Goal: Information Seeking & Learning: Learn about a topic

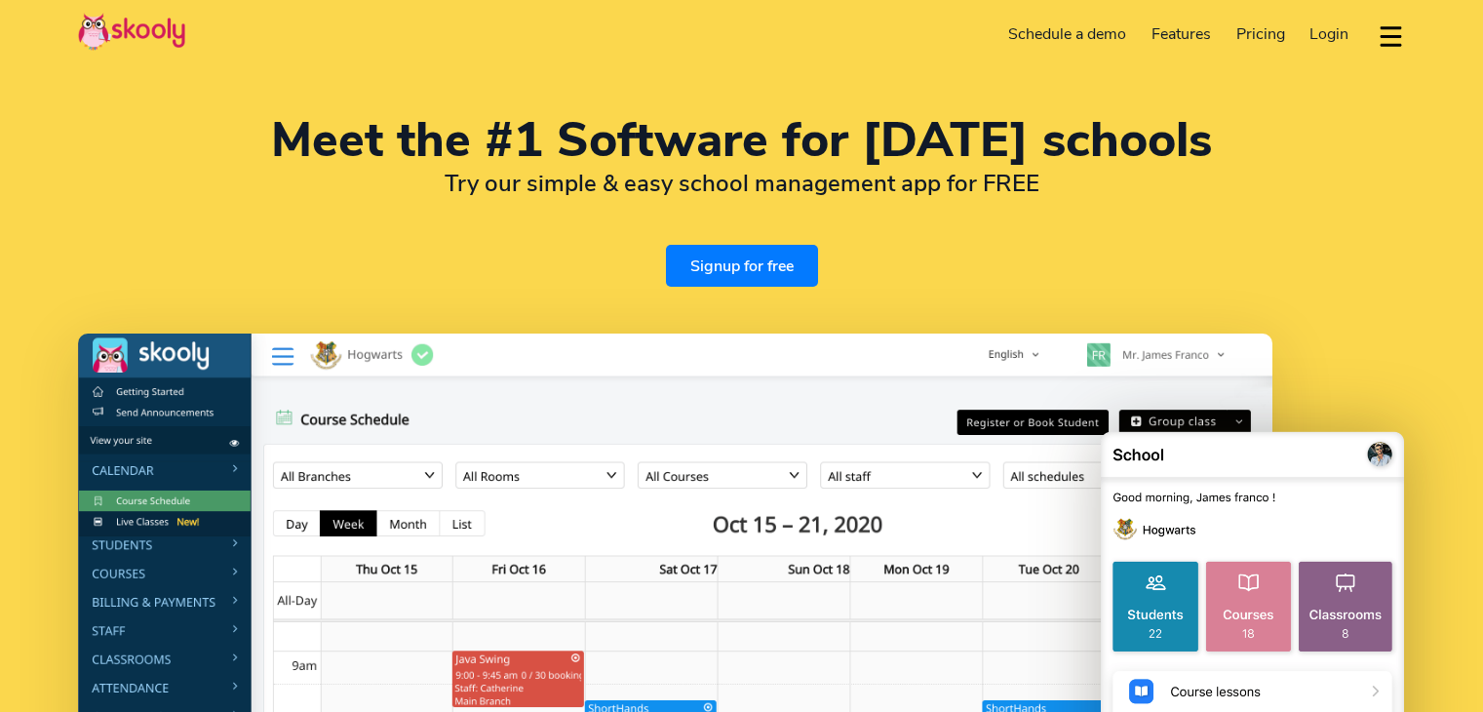
select select "en"
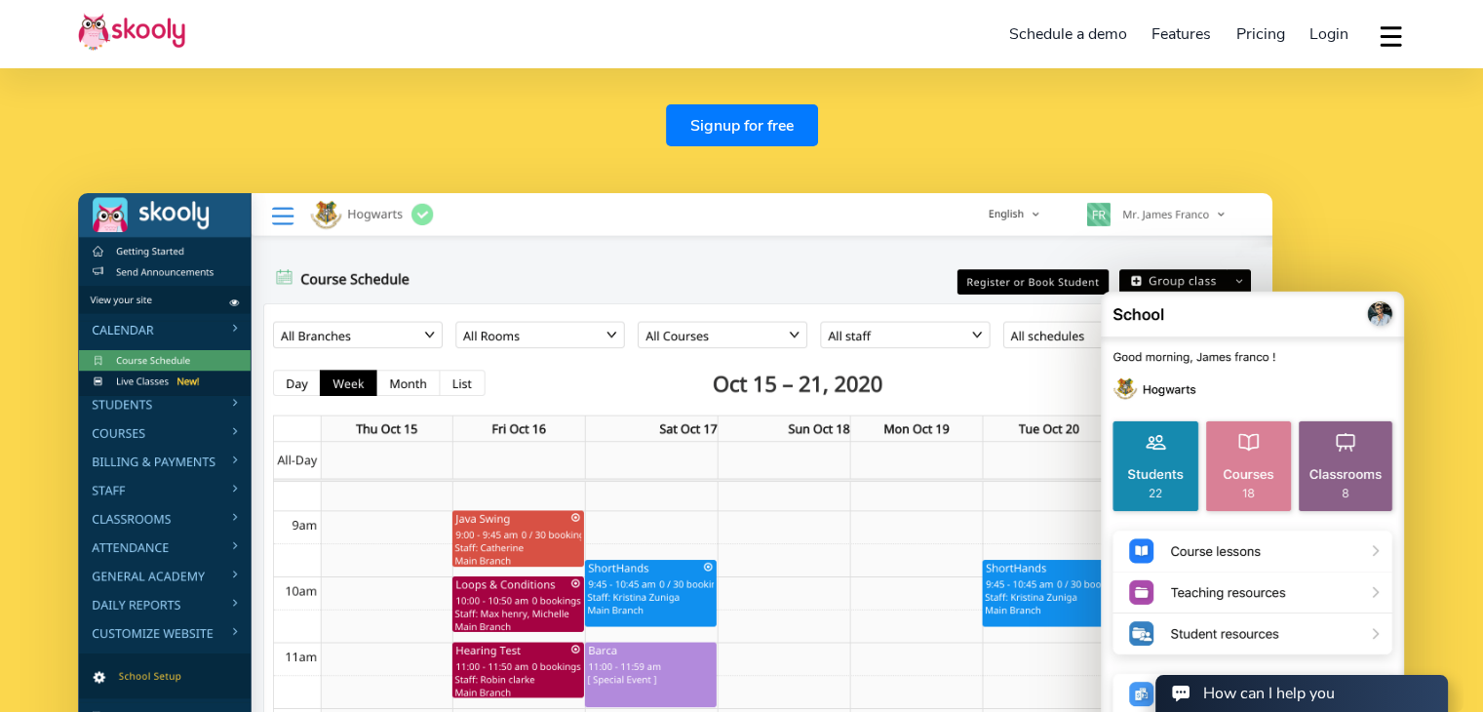
scroll to position [195, 0]
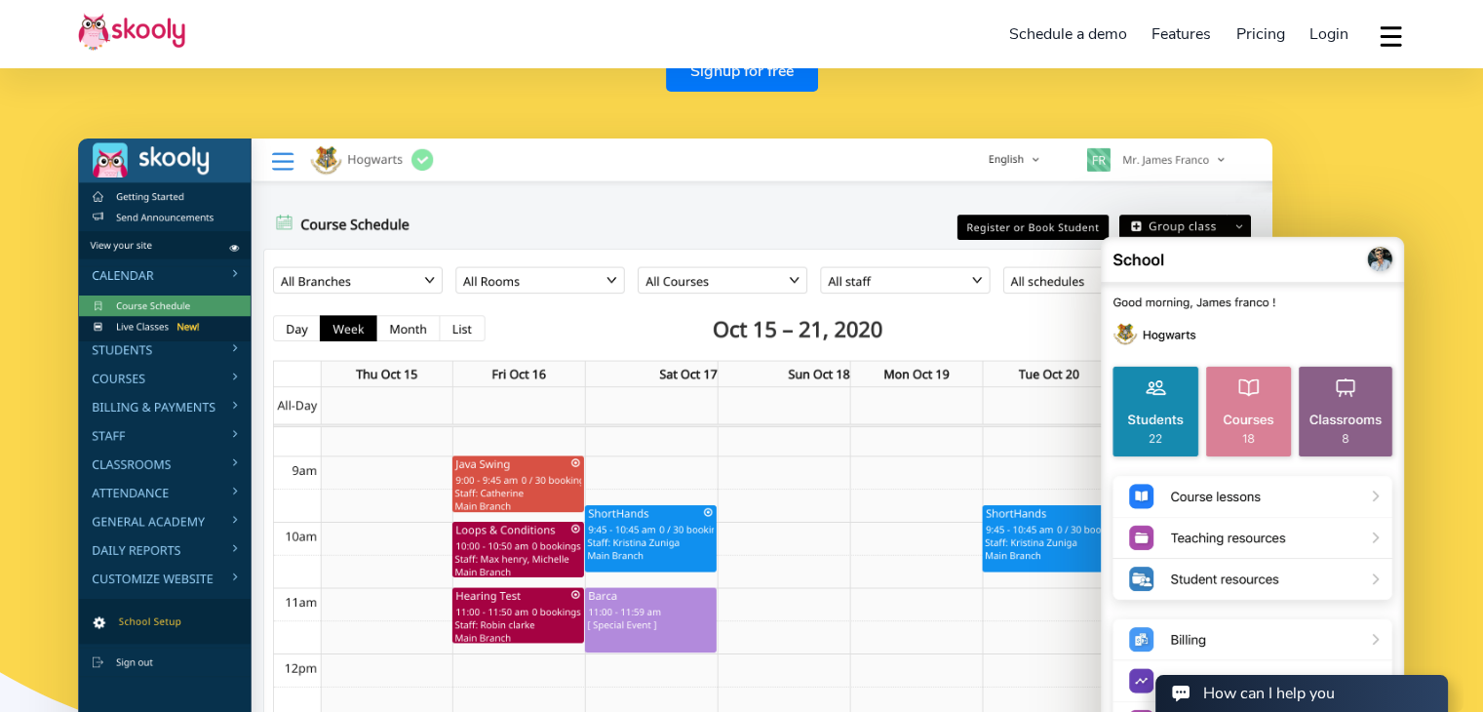
select select "27"
select select "[GEOGRAPHIC_DATA]"
select select "[GEOGRAPHIC_DATA]/[GEOGRAPHIC_DATA]"
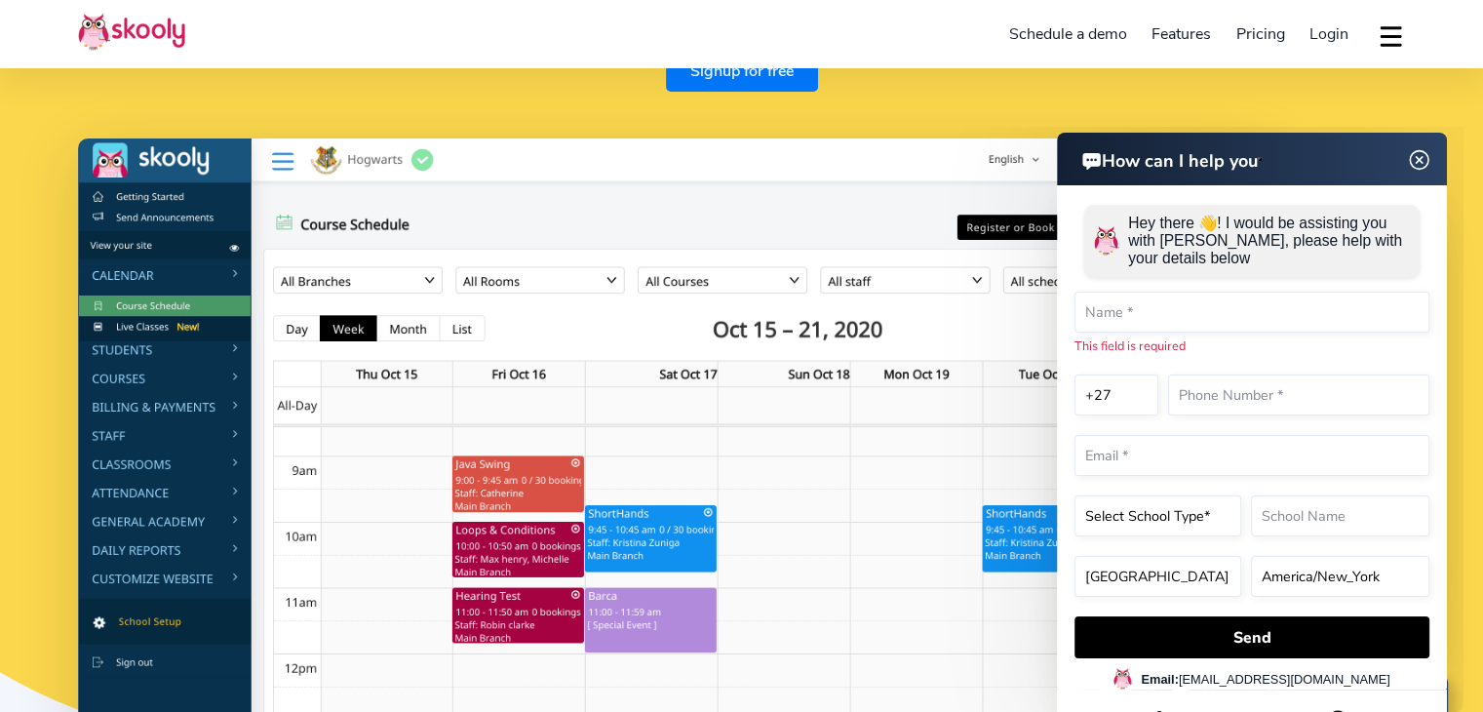
click at [1419, 148] on img at bounding box center [1419, 160] width 37 height 24
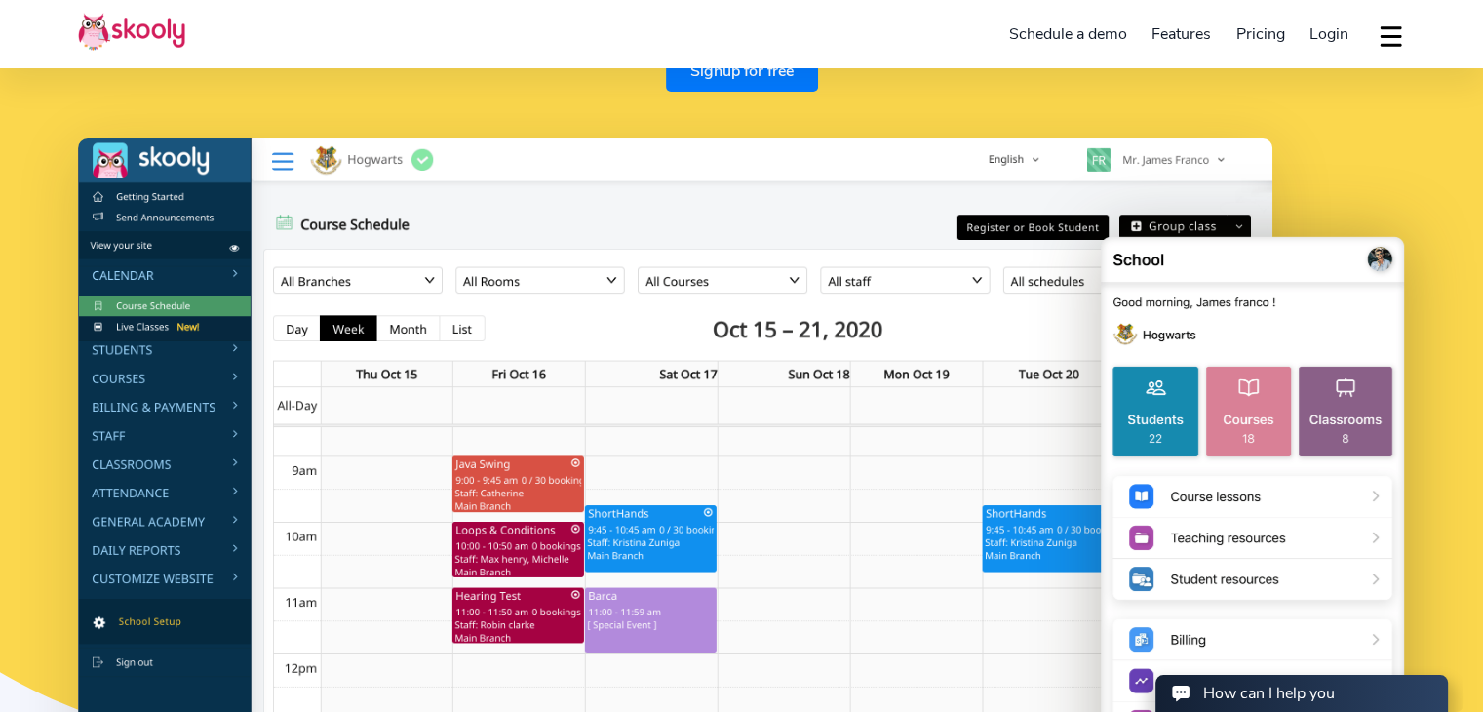
click at [739, 98] on div "Meet the #1 Software for [DATE] schools Try our simple & easy school management…" at bounding box center [741, 368] width 1483 height 1127
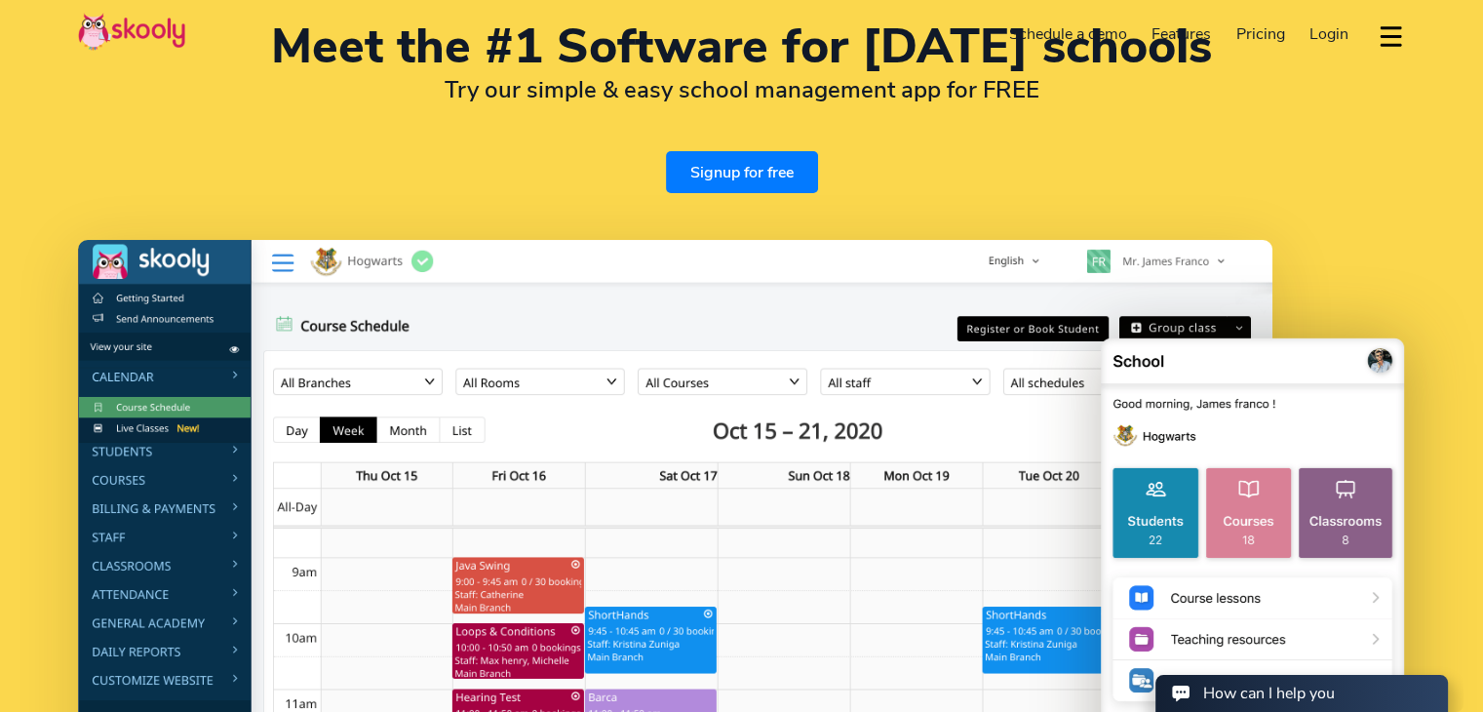
scroll to position [0, 0]
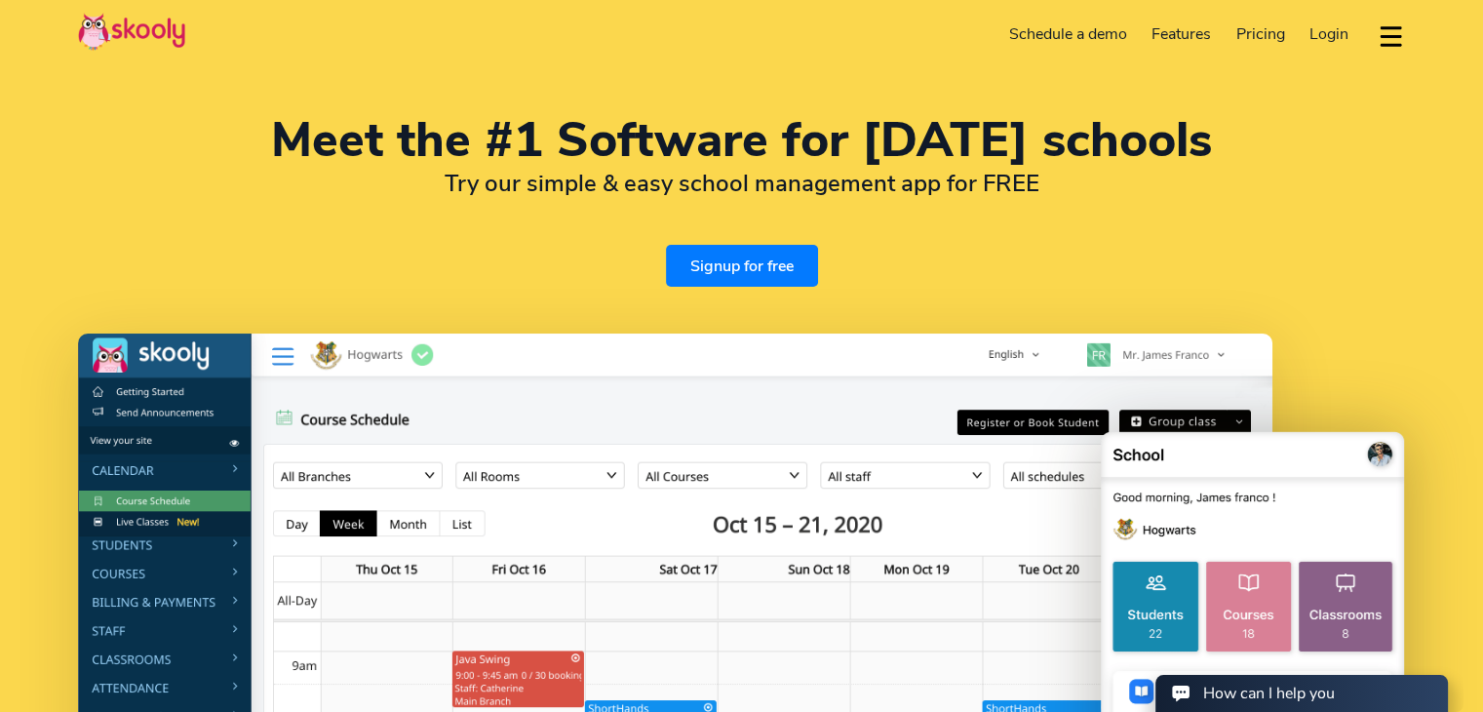
click at [1259, 30] on span "Pricing" at bounding box center [1260, 33] width 49 height 21
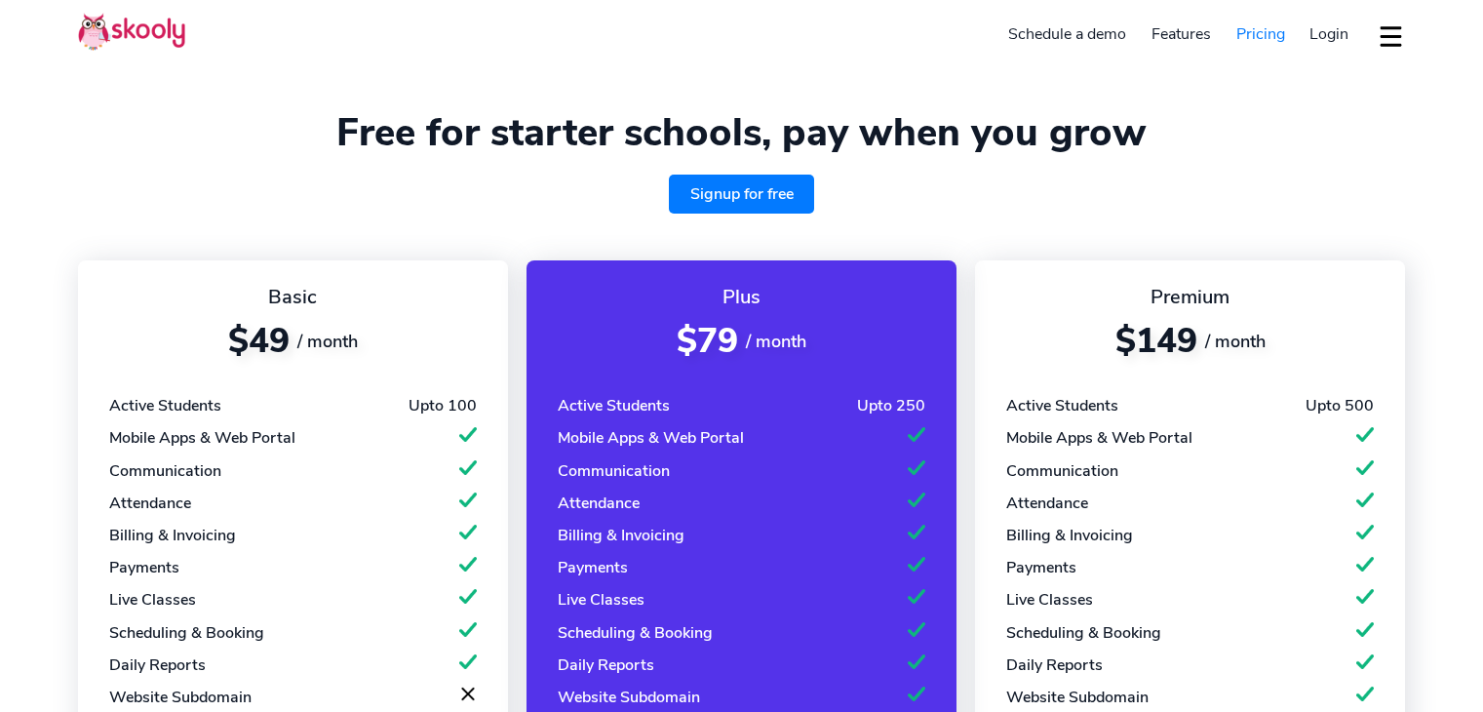
select select "en"
select select "27"
select select "[GEOGRAPHIC_DATA]"
select select "[GEOGRAPHIC_DATA]/[GEOGRAPHIC_DATA]"
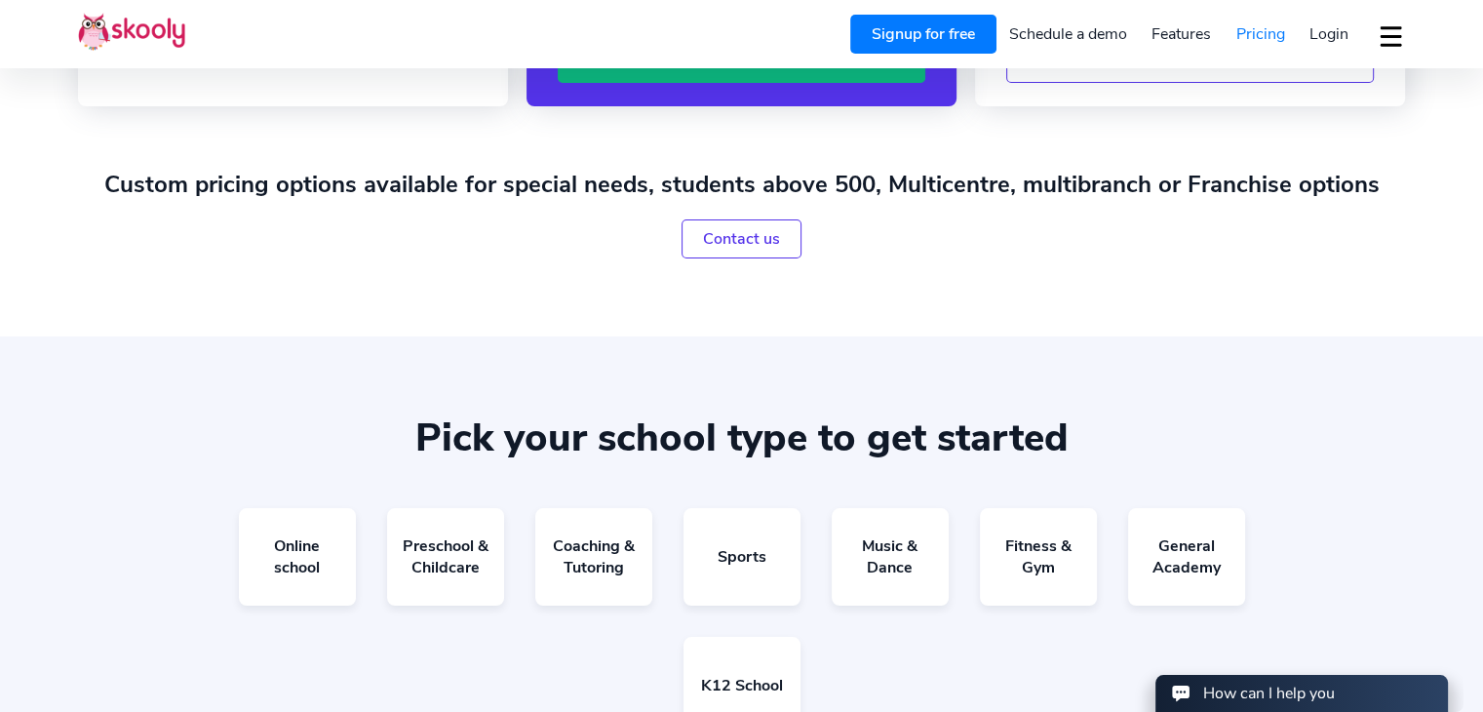
scroll to position [1073, 0]
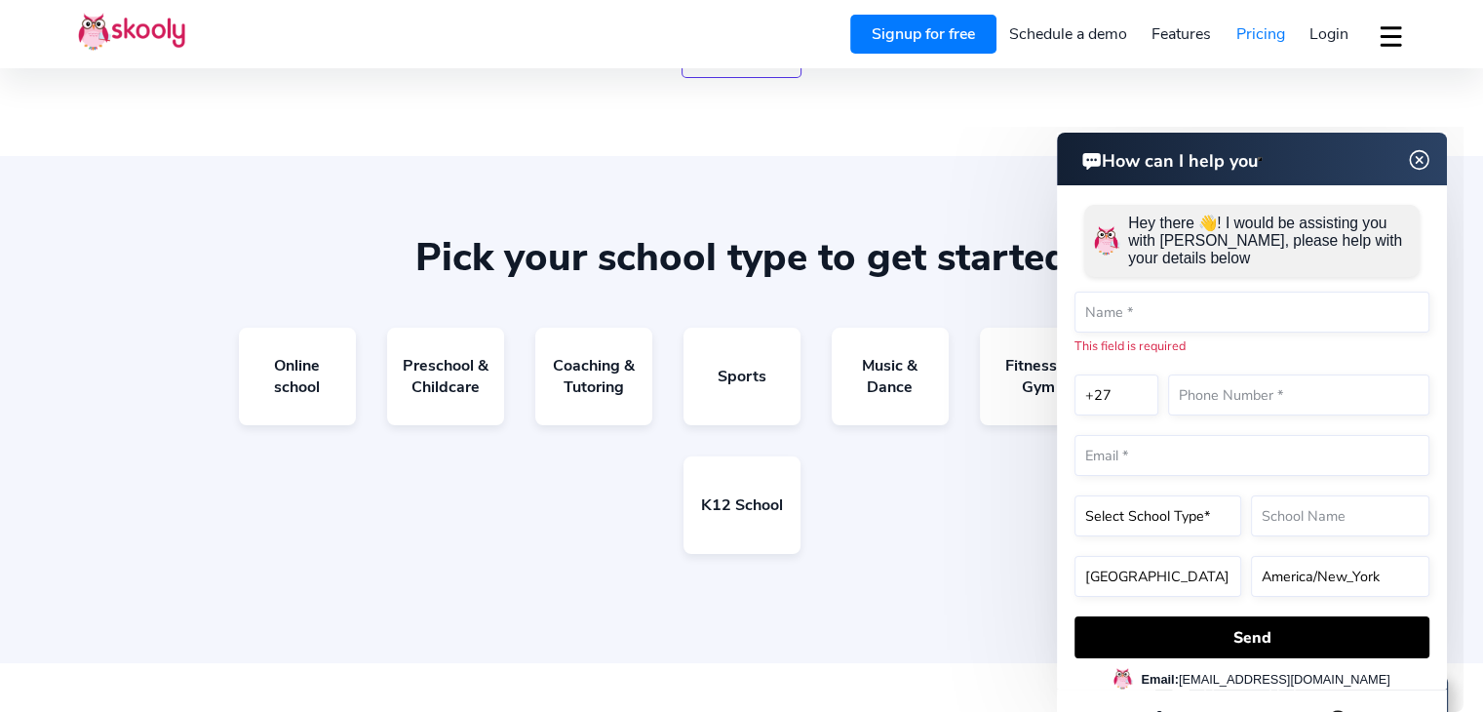
click at [1424, 159] on img at bounding box center [1419, 160] width 37 height 24
